Goal: Task Accomplishment & Management: Manage account settings

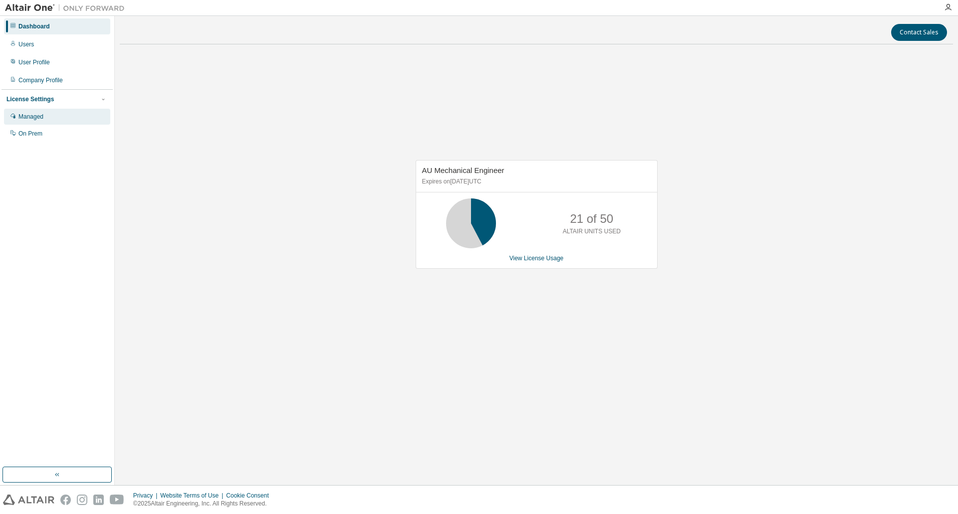
click at [42, 120] on div "Managed" at bounding box center [30, 117] width 25 height 8
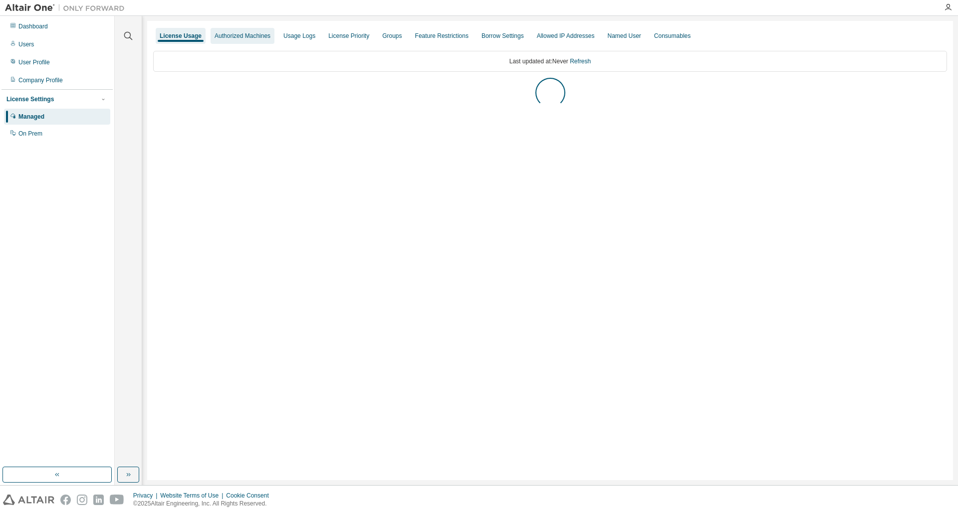
click at [232, 42] on div "Authorized Machines" at bounding box center [243, 36] width 64 height 16
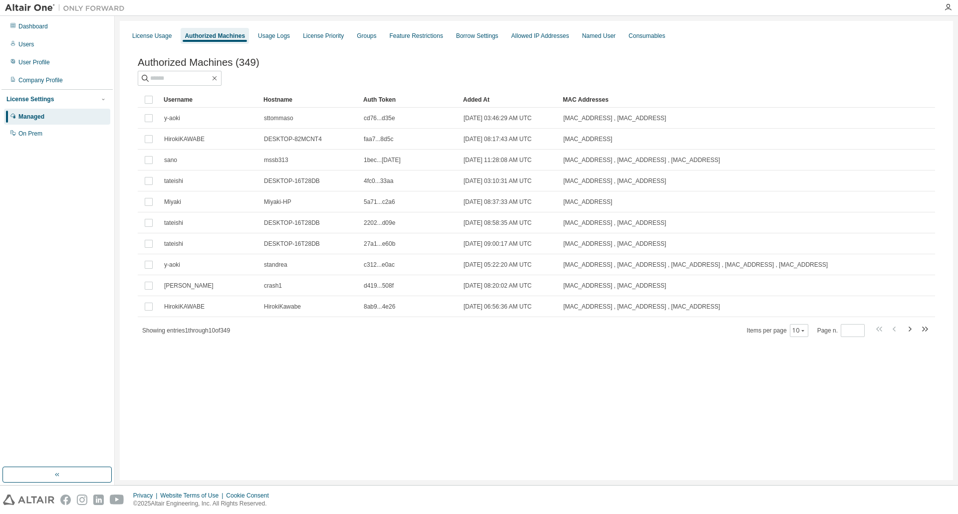
click at [38, 104] on div "License Settings" at bounding box center [56, 99] width 101 height 9
click at [38, 119] on div "Managed" at bounding box center [31, 117] width 26 height 8
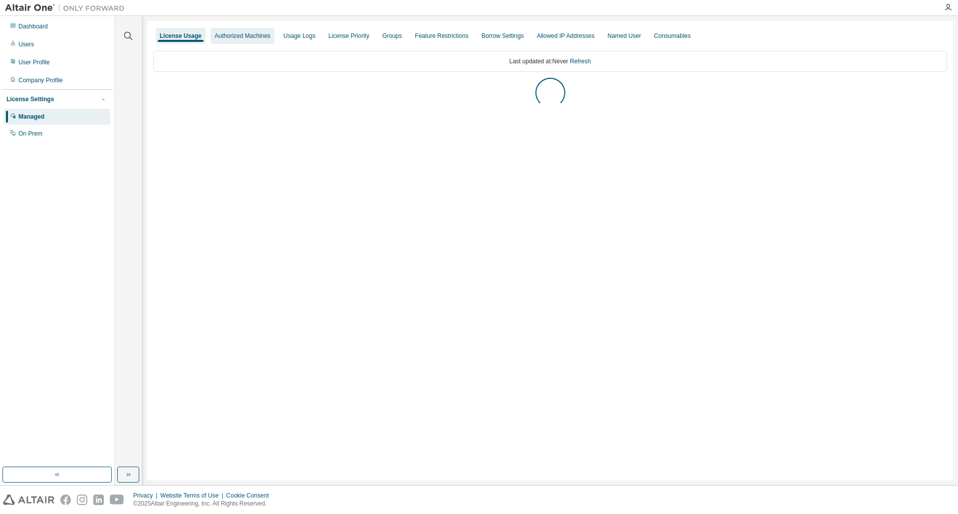
click at [229, 35] on div "Authorized Machines" at bounding box center [243, 36] width 56 height 8
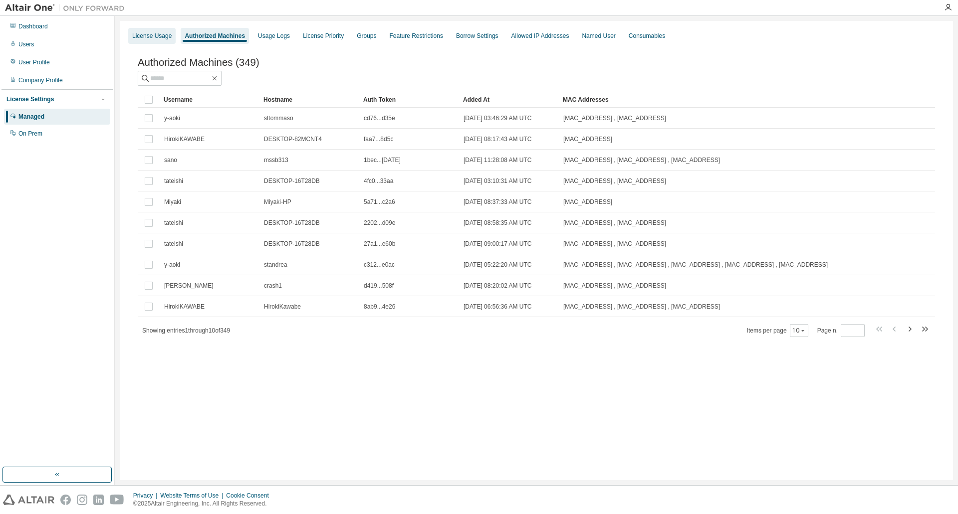
click at [171, 36] on div "License Usage" at bounding box center [151, 36] width 47 height 16
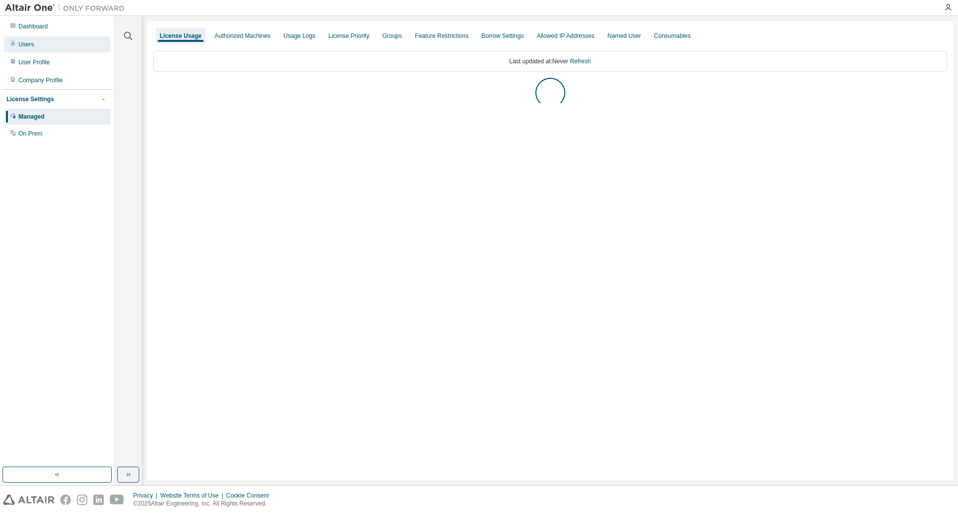
click at [44, 47] on div "Users" at bounding box center [57, 44] width 106 height 16
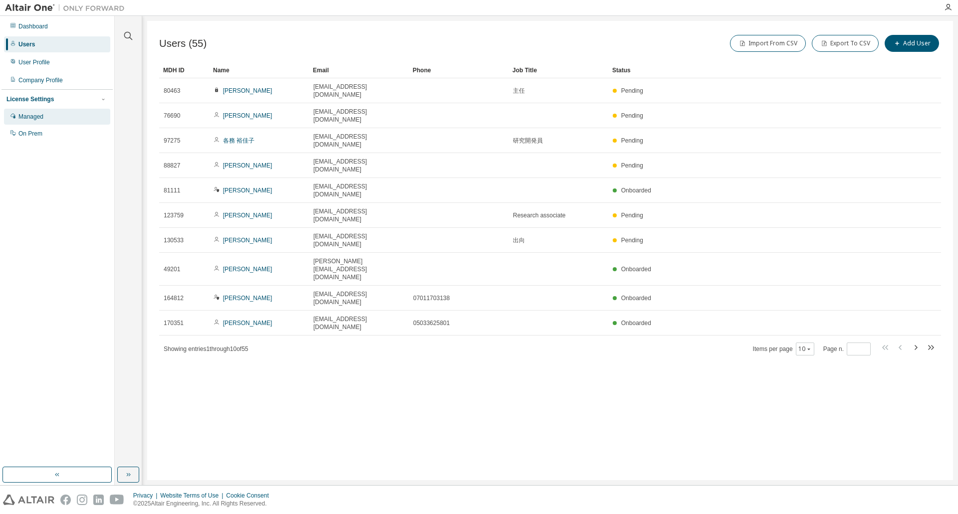
click at [37, 116] on div "Managed" at bounding box center [30, 117] width 25 height 8
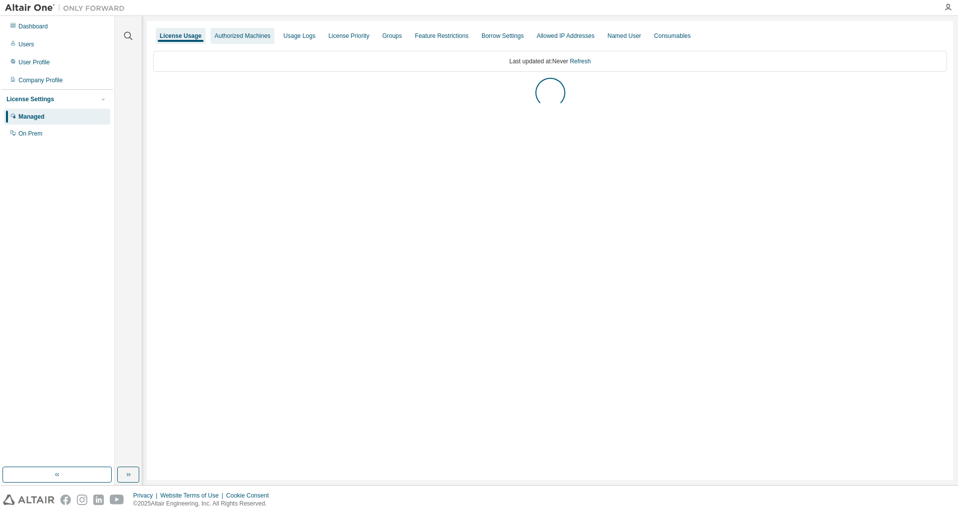
click at [263, 39] on div "Authorized Machines" at bounding box center [243, 36] width 56 height 8
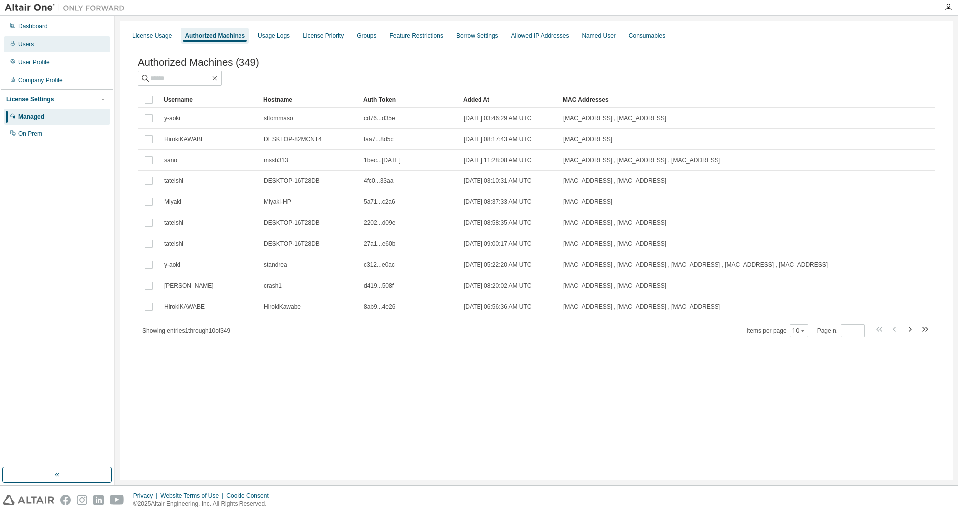
click at [41, 41] on div "Users" at bounding box center [57, 44] width 106 height 16
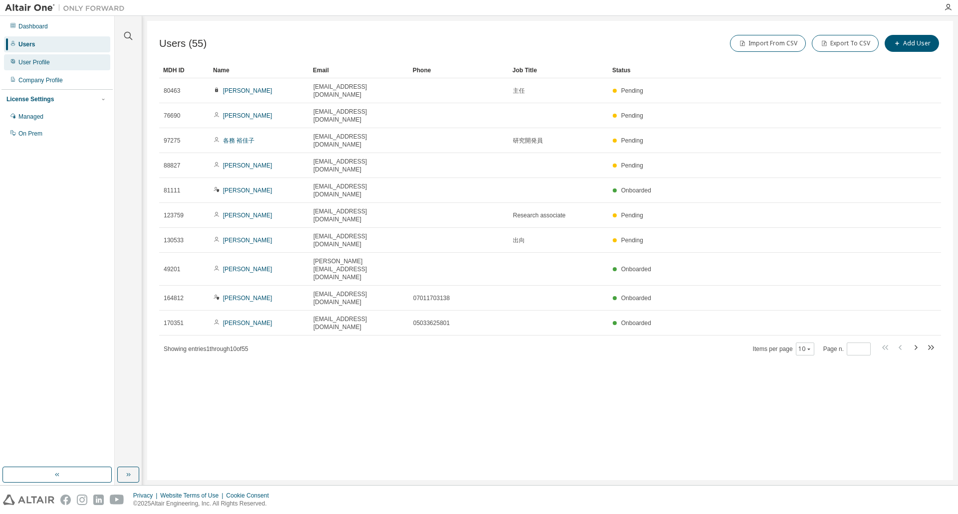
click at [45, 61] on div "User Profile" at bounding box center [33, 62] width 31 height 8
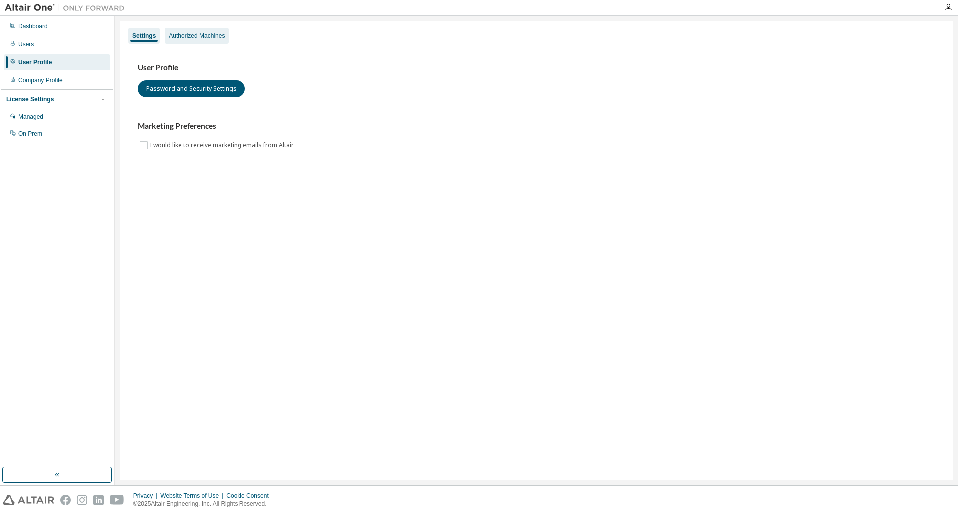
click at [192, 38] on div "Authorized Machines" at bounding box center [197, 36] width 56 height 8
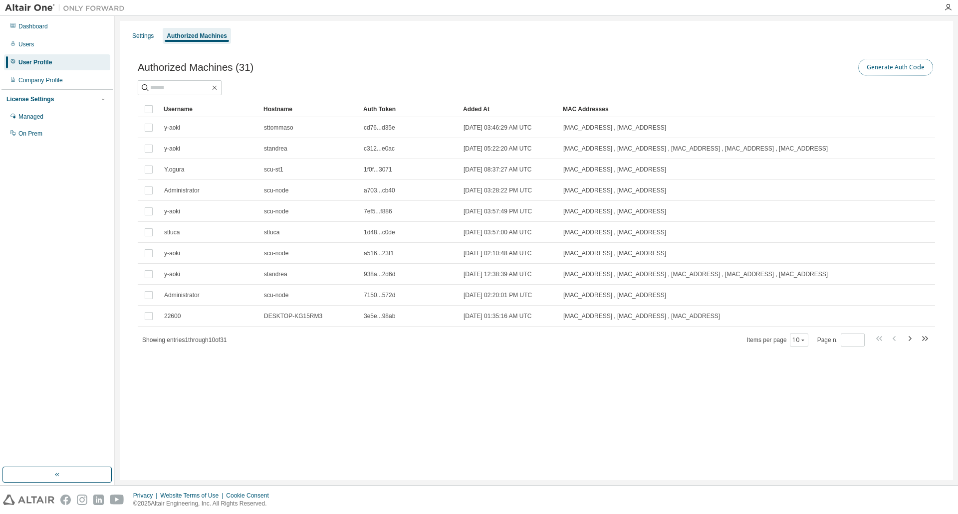
click at [877, 67] on button "Generate Auth Code" at bounding box center [895, 67] width 75 height 17
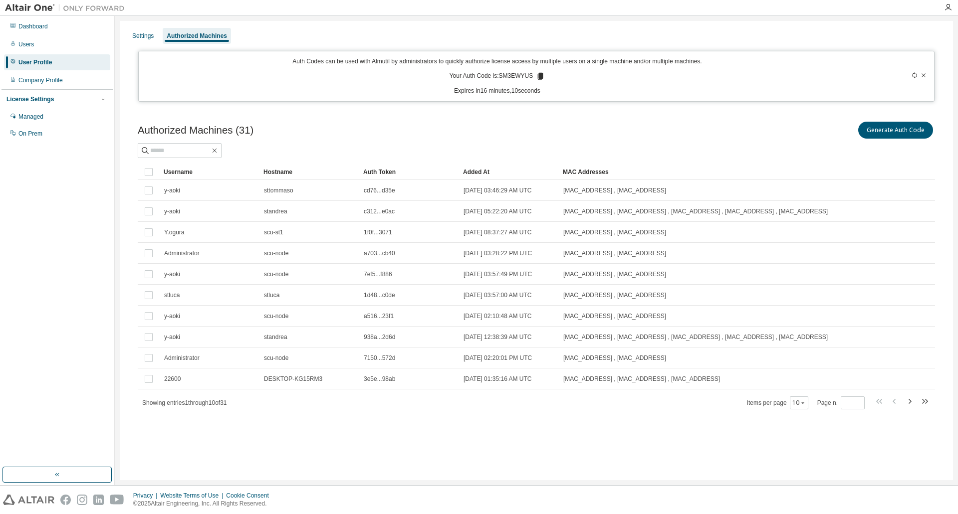
click at [542, 76] on icon at bounding box center [540, 76] width 9 height 9
